Goal: Transaction & Acquisition: Purchase product/service

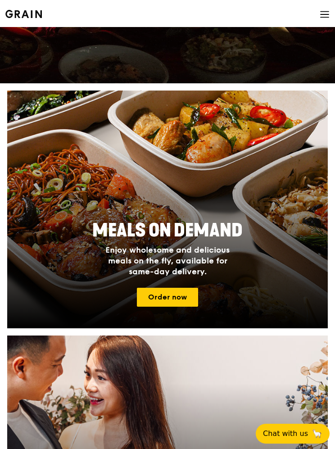
click at [184, 298] on link "Order now" at bounding box center [167, 297] width 61 height 19
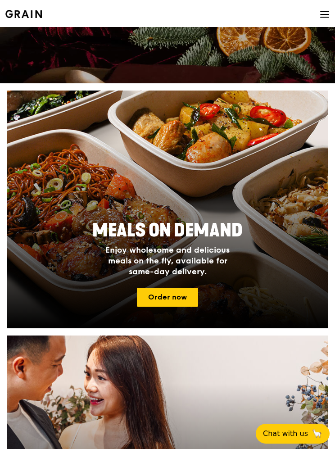
scroll to position [113, 0]
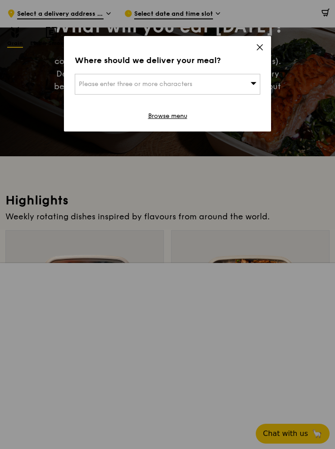
click at [260, 49] on icon at bounding box center [260, 47] width 8 height 8
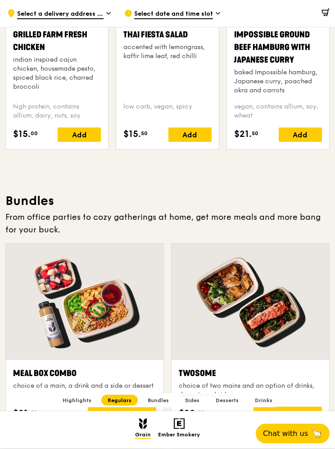
scroll to position [1055, 0]
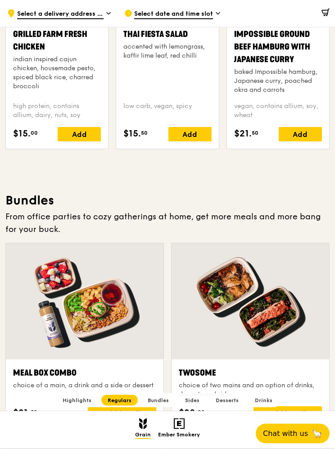
click at [115, 327] on div at bounding box center [84, 301] width 157 height 116
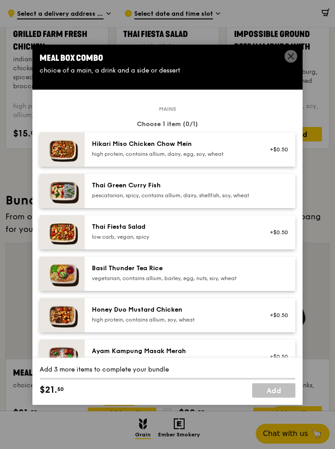
scroll to position [0, 0]
click at [201, 157] on div "Hikari Miso Chicken Chow Mein high protein, contains allium, dairy, egg, soy, w…" at bounding box center [173, 148] width 162 height 18
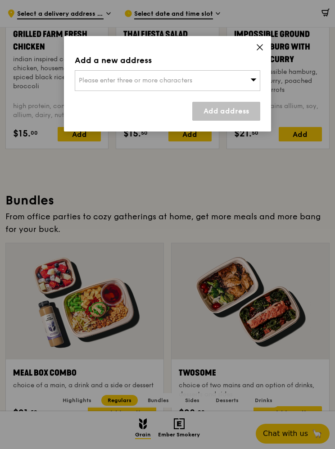
click at [202, 82] on div "Please enter three or more characters" at bounding box center [167, 80] width 185 height 21
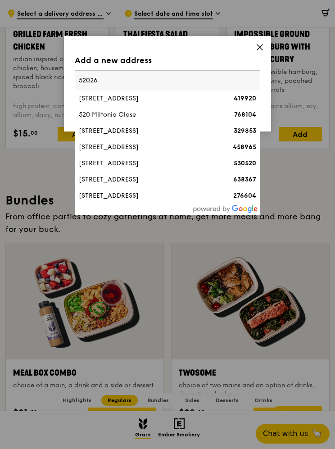
type input "520267"
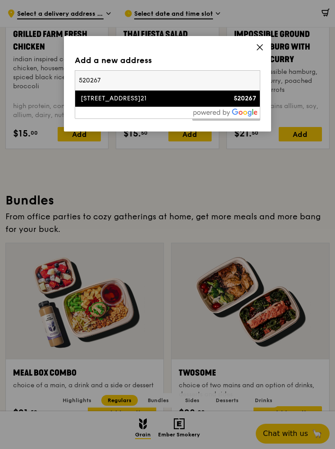
click at [131, 98] on div "[STREET_ADDRESS]" at bounding box center [145, 98] width 133 height 9
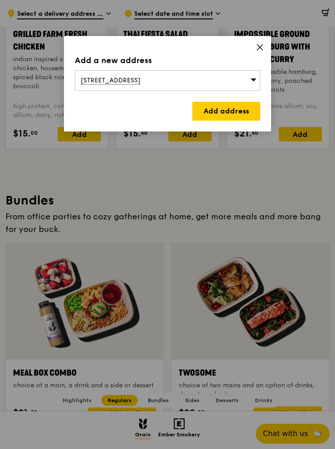
click at [235, 109] on link "Add address" at bounding box center [226, 111] width 68 height 19
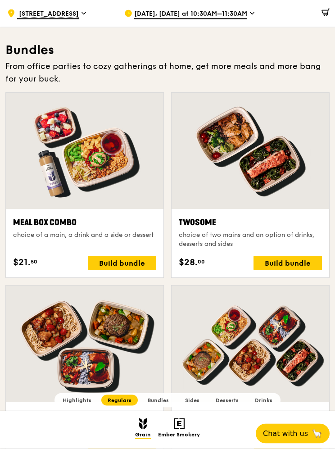
click at [119, 192] on div at bounding box center [84, 151] width 157 height 116
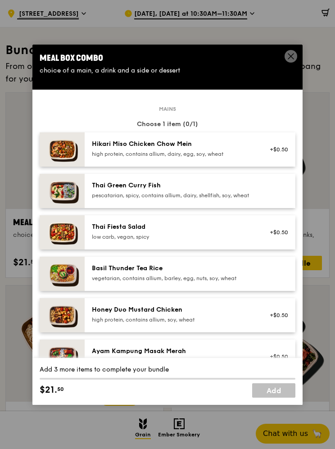
click at [203, 157] on div "Hikari Miso Chicken Chow Mein high protein, contains allium, dairy, egg, soy, w…" at bounding box center [173, 148] width 162 height 18
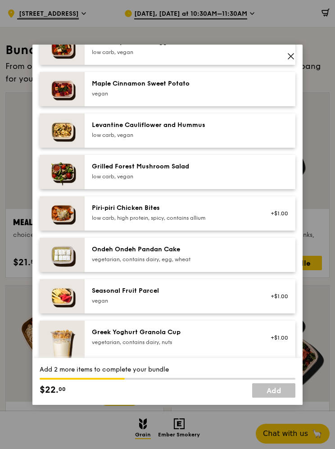
scroll to position [517, 0]
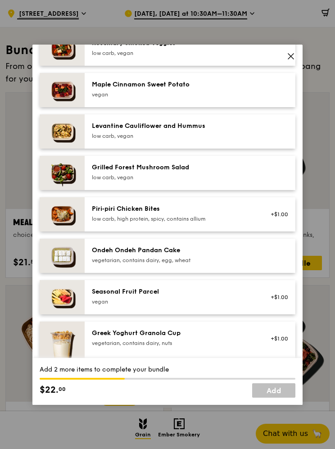
click at [174, 264] on div "vegetarian, contains dairy, egg, wheat" at bounding box center [173, 259] width 162 height 7
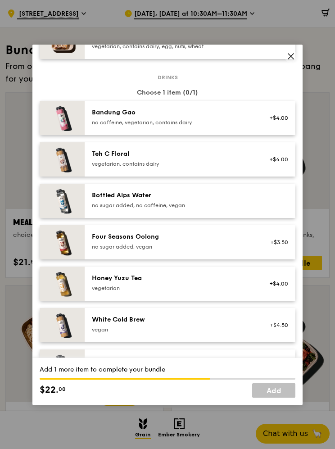
scroll to position [912, 0]
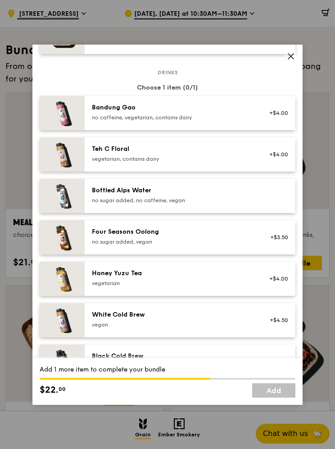
click at [216, 278] on div "Honey Yuzu Tea" at bounding box center [173, 273] width 162 height 9
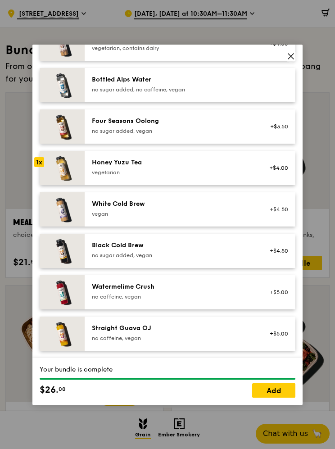
scroll to position [1026, 0]
click at [282, 397] on link "Add" at bounding box center [273, 390] width 43 height 14
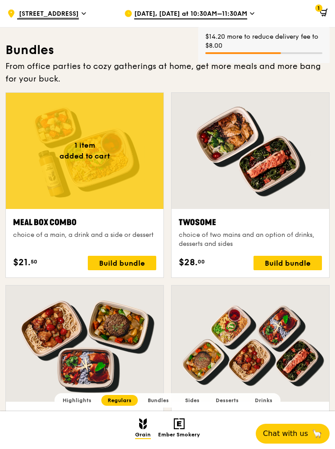
click at [327, 9] on icon at bounding box center [323, 13] width 8 height 8
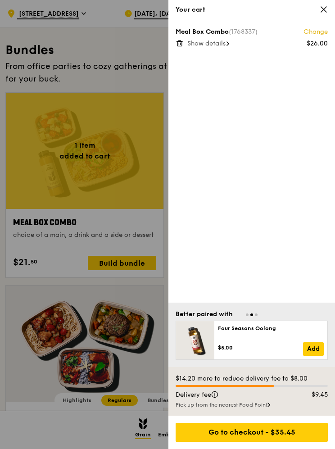
click at [217, 45] on span "Show details" at bounding box center [206, 44] width 38 height 8
click at [269, 399] on div "Delivery fee" at bounding box center [231, 394] width 122 height 9
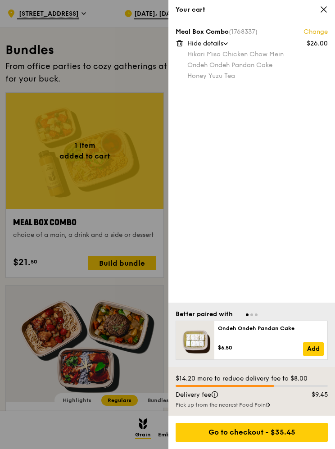
click at [293, 441] on div "Go to checkout - $35.45" at bounding box center [251, 431] width 152 height 19
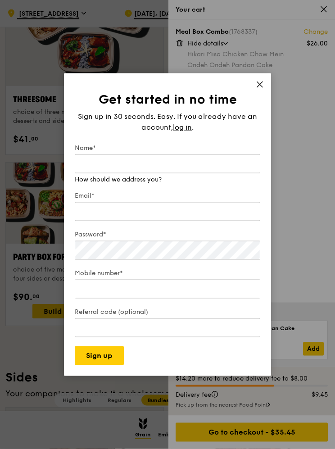
scroll to position [1522, 0]
click at [258, 103] on div "Get started in no time Sign up in 30 seconds. Easy. If you already have an acco…" at bounding box center [167, 224] width 207 height 302
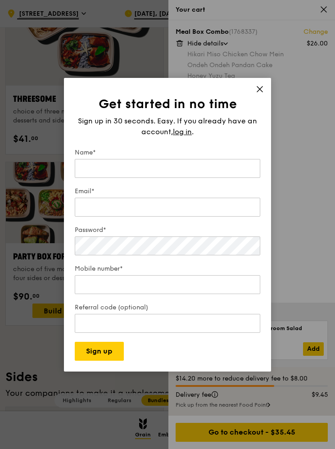
click at [257, 93] on icon at bounding box center [260, 89] width 8 height 8
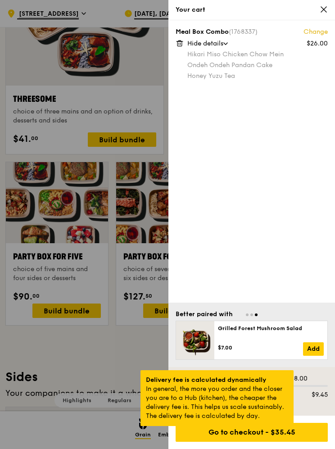
click at [218, 428] on div at bounding box center [217, 427] width 4 height 2
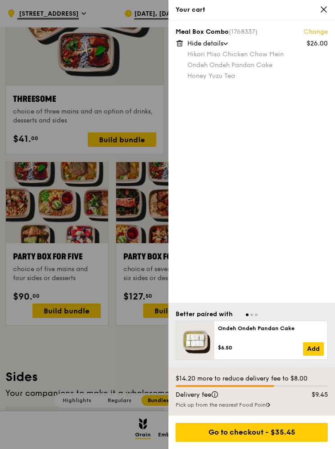
click at [287, 299] on div "Meal Box Combo (1768337) Change $26.00 Hide details Hikari Miso Chicken Chow Me…" at bounding box center [251, 161] width 166 height 282
click at [268, 408] on div "Pick up from the nearest Food Point" at bounding box center [251, 404] width 152 height 7
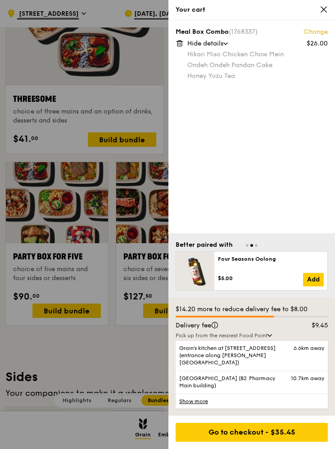
click at [264, 408] on link "Show more" at bounding box center [251, 400] width 152 height 15
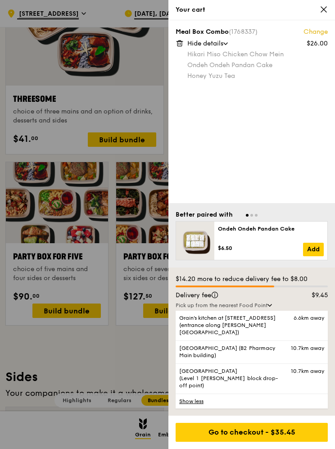
click at [204, 408] on link "Show less" at bounding box center [251, 400] width 152 height 15
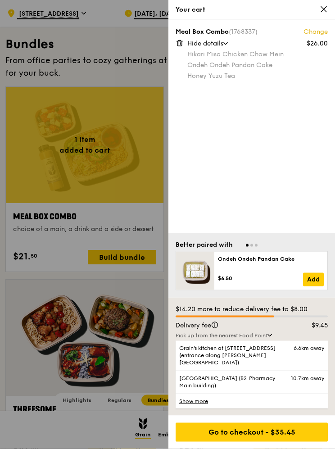
scroll to position [1212, 0]
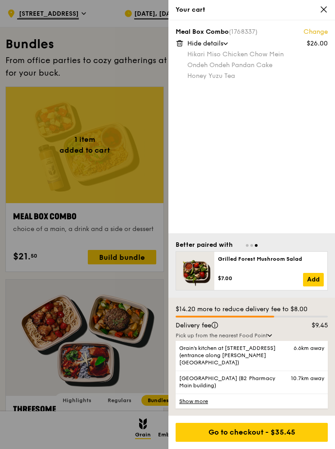
click at [326, 5] on icon at bounding box center [323, 9] width 8 height 8
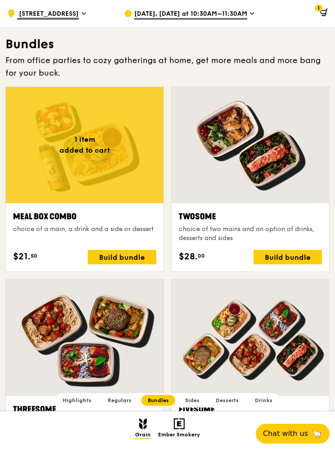
click at [327, 16] on icon at bounding box center [323, 13] width 8 height 8
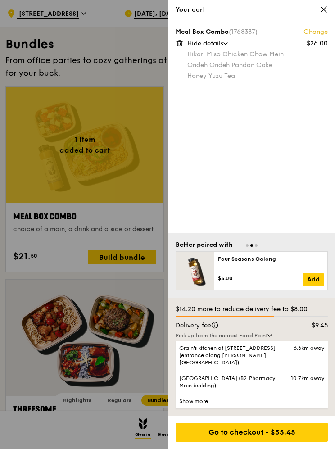
click at [319, 16] on div "Your cart" at bounding box center [251, 10] width 166 height 20
click at [330, 9] on div "Your cart" at bounding box center [251, 10] width 166 height 20
click at [326, 6] on icon at bounding box center [323, 9] width 8 height 8
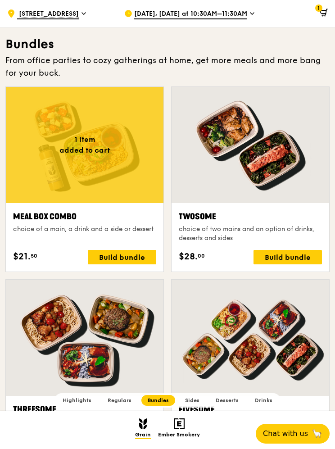
click at [325, 13] on icon at bounding box center [323, 11] width 6 height 3
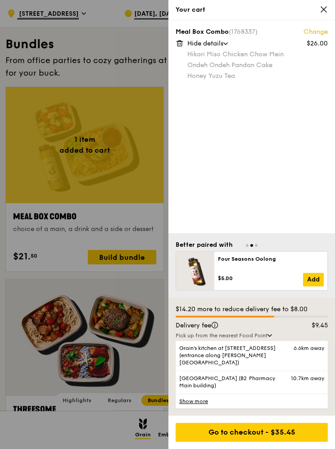
click at [318, 28] on link "Change" at bounding box center [315, 31] width 24 height 9
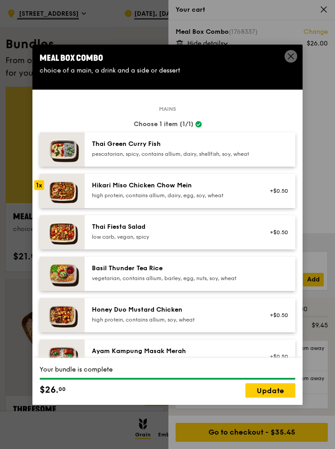
scroll to position [0, 0]
click at [291, 60] on icon at bounding box center [291, 56] width 8 height 8
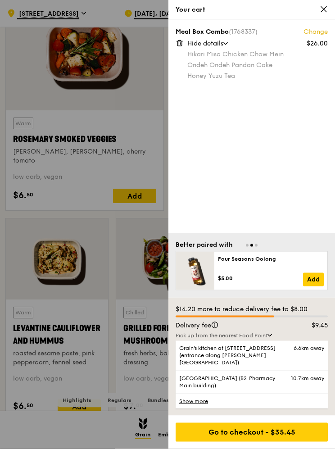
scroll to position [1935, 0]
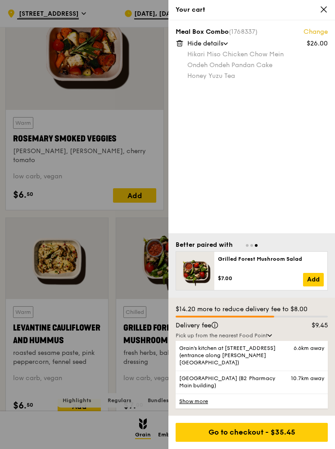
click at [305, 441] on div "Go to checkout - $35.45" at bounding box center [251, 431] width 152 height 19
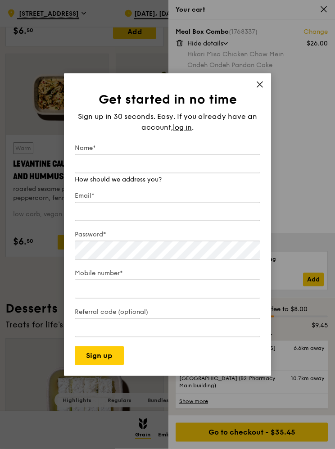
scroll to position [2098, 0]
click at [331, 6] on div "Your cart" at bounding box center [251, 10] width 166 height 20
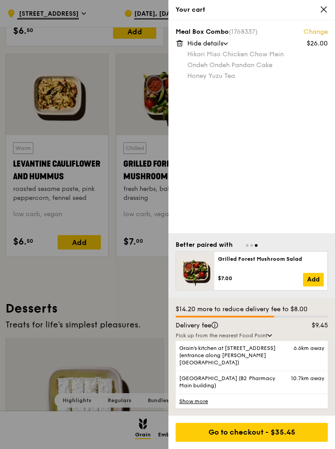
click at [316, 13] on div "Your cart" at bounding box center [251, 9] width 152 height 9
click at [326, 10] on icon at bounding box center [323, 9] width 8 height 8
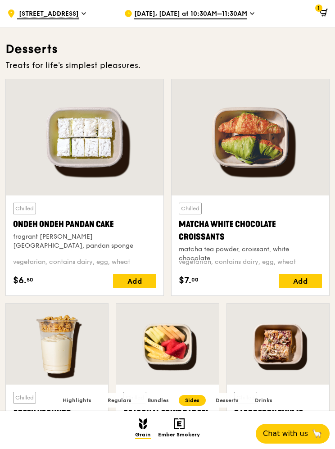
scroll to position [2359, 0]
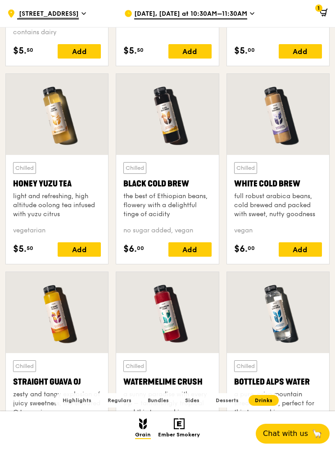
click at [84, 403] on span "Highlights" at bounding box center [77, 400] width 29 height 6
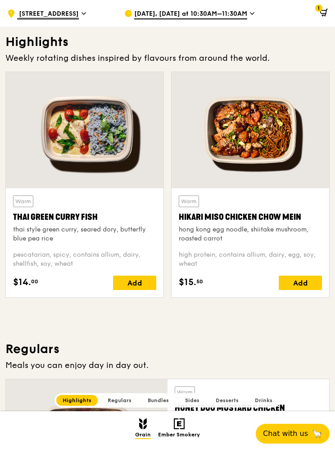
scroll to position [243, 0]
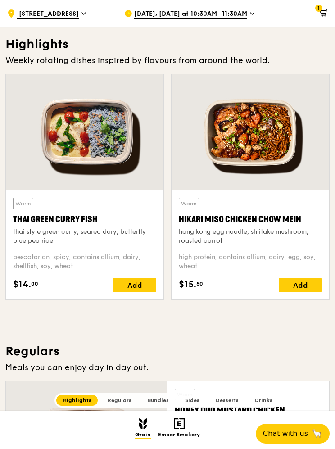
click at [127, 405] on h2 "Regulars" at bounding box center [119, 400] width 36 height 11
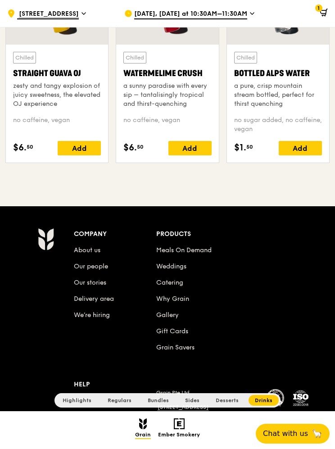
scroll to position [3387, 0]
click at [103, 300] on link "Delivery area" at bounding box center [94, 299] width 40 height 8
